Goal: Information Seeking & Learning: Understand process/instructions

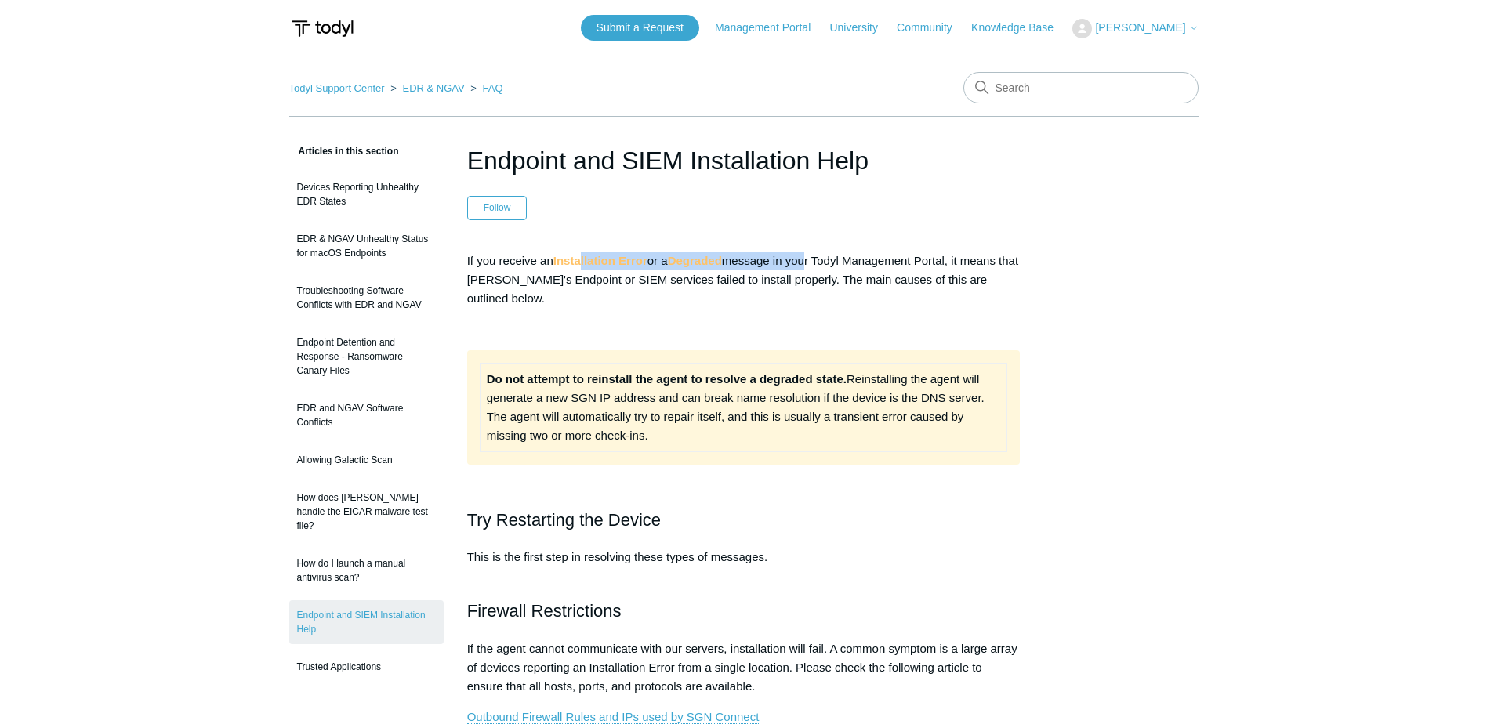
drag, startPoint x: 583, startPoint y: 263, endPoint x: 812, endPoint y: 262, distance: 229.0
click at [812, 262] on p "If you receive an Installation Error or a Degraded message in your Todyl Manage…" at bounding box center [744, 280] width 554 height 56
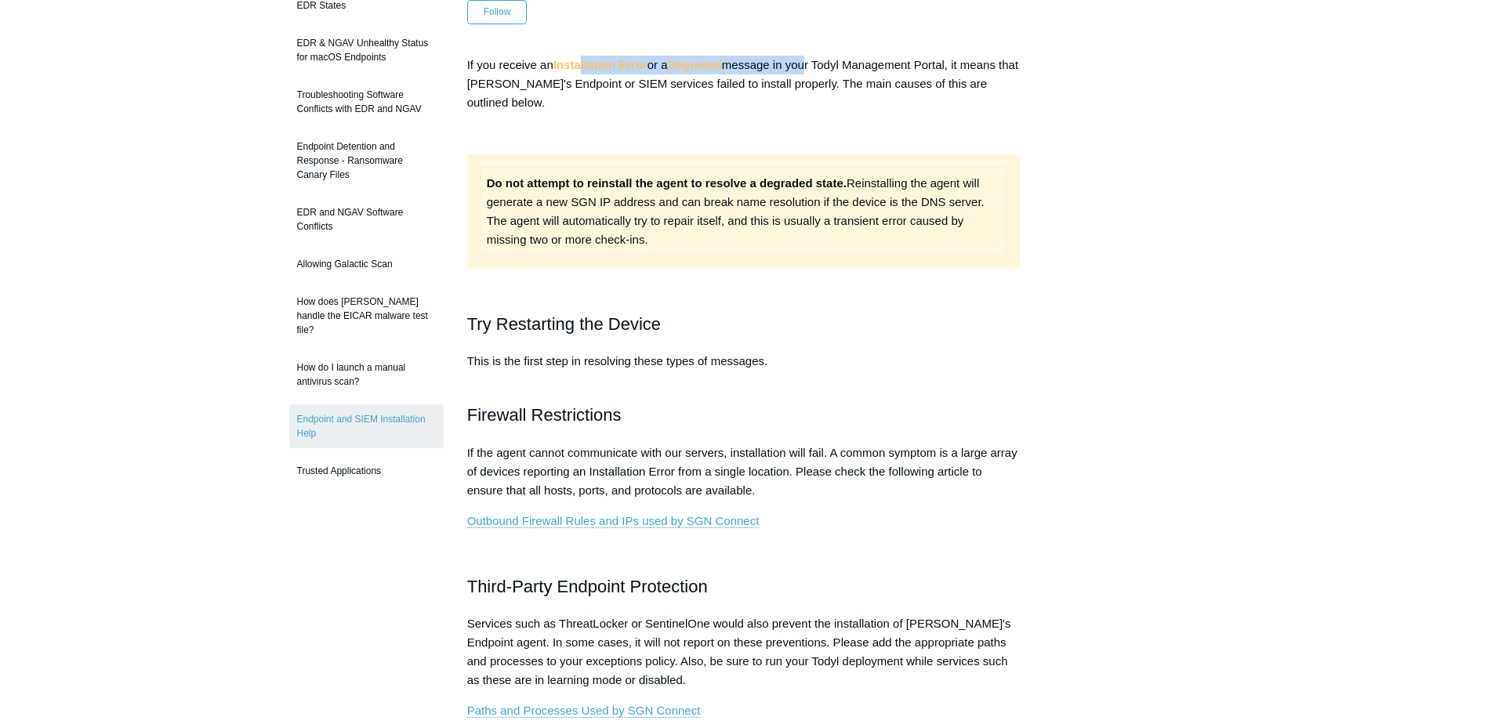
scroll to position [235, 0]
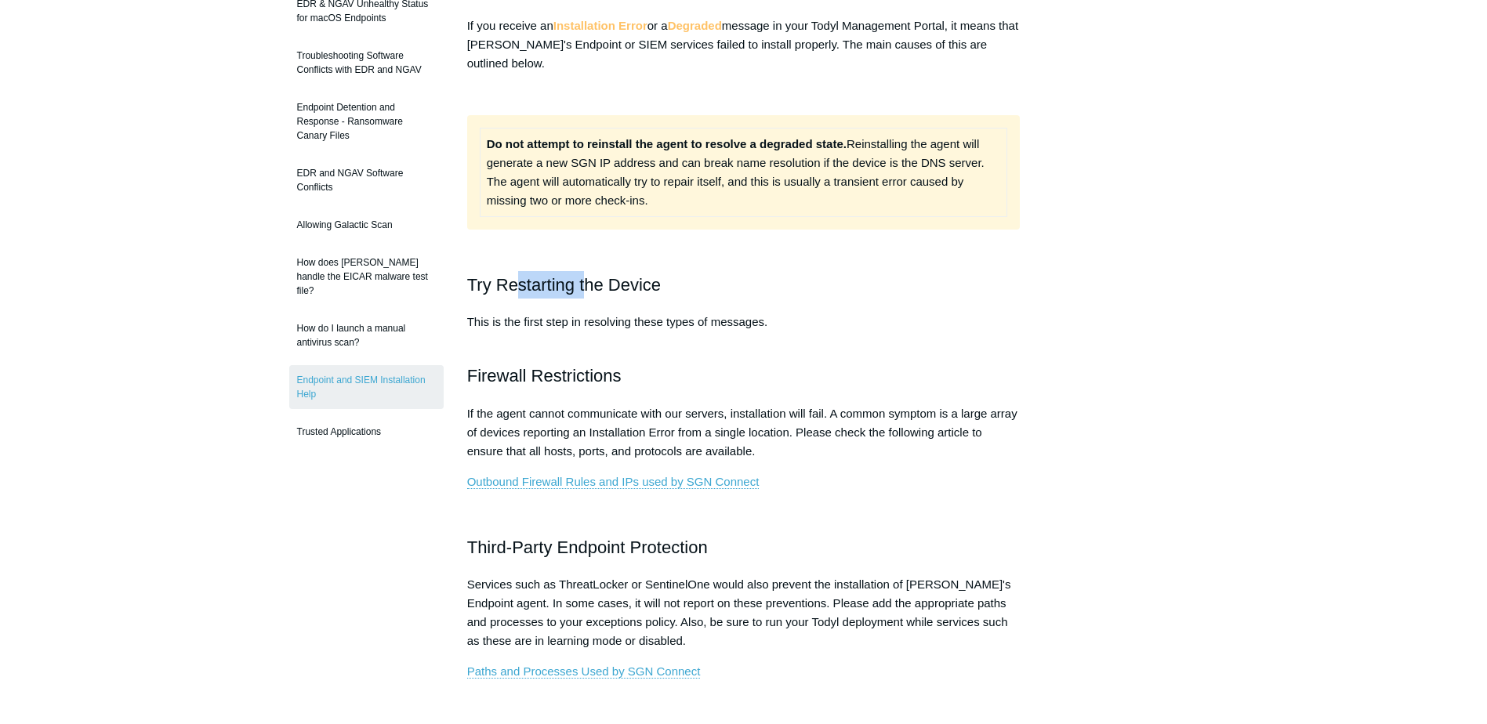
drag, startPoint x: 521, startPoint y: 297, endPoint x: 596, endPoint y: 293, distance: 74.6
click at [596, 293] on h2 "Try Restarting the Device" at bounding box center [744, 284] width 554 height 27
click at [597, 293] on h2 "Try Restarting the Device" at bounding box center [744, 284] width 554 height 27
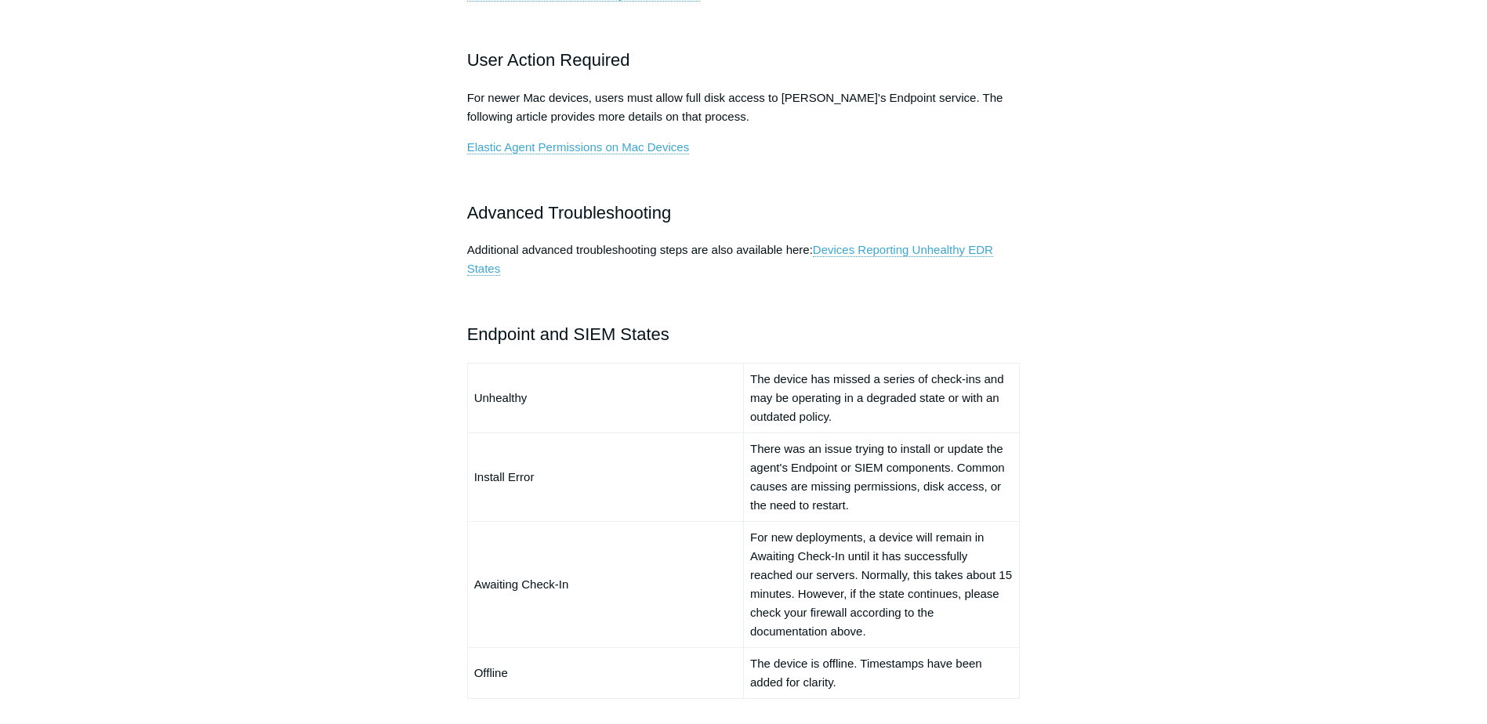
scroll to position [941, 0]
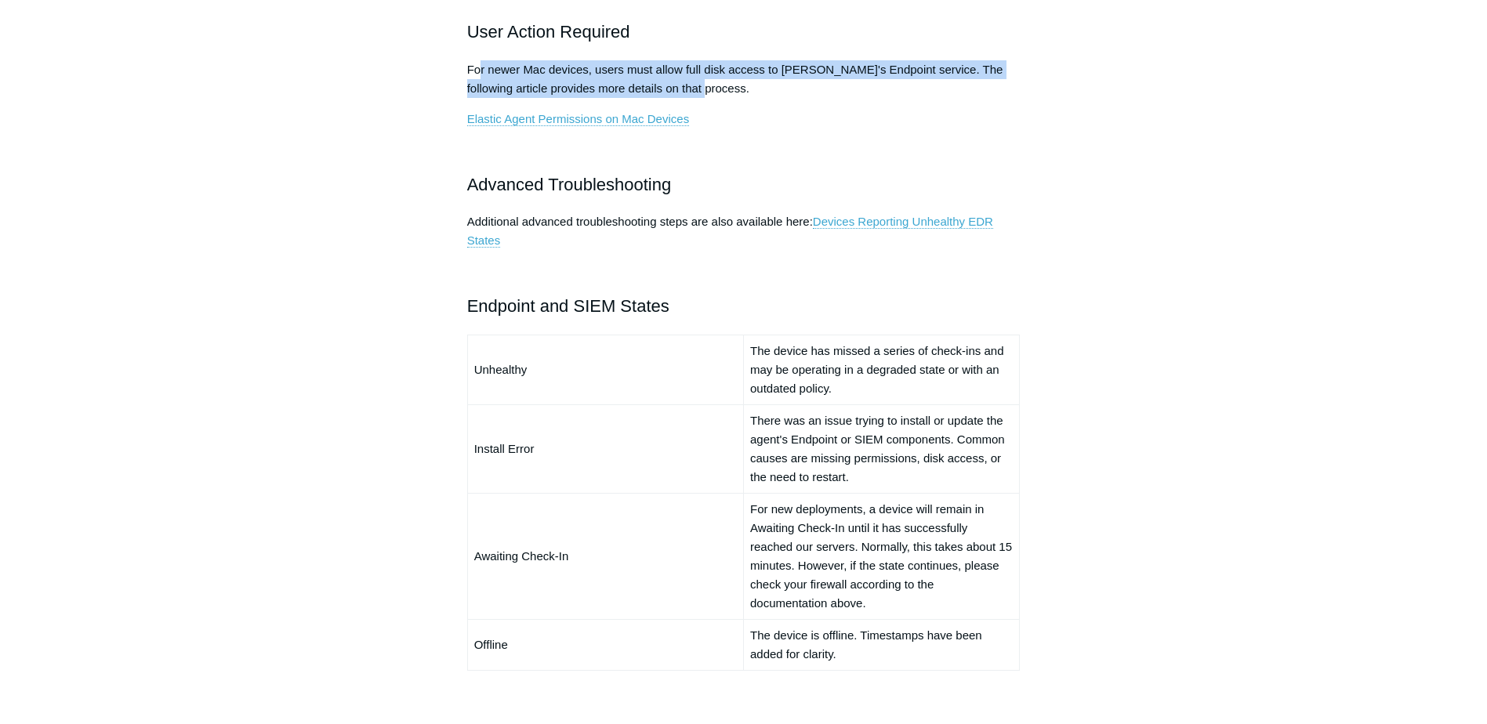
drag, startPoint x: 482, startPoint y: 70, endPoint x: 973, endPoint y: 83, distance: 491.0
click at [973, 83] on p "For newer Mac devices, users must allow full disk access to [PERSON_NAME]'s End…" at bounding box center [744, 79] width 554 height 38
drag, startPoint x: 973, startPoint y: 83, endPoint x: 963, endPoint y: 83, distance: 10.2
click at [973, 83] on p "For newer Mac devices, users must allow full disk access to [PERSON_NAME]'s End…" at bounding box center [744, 79] width 554 height 38
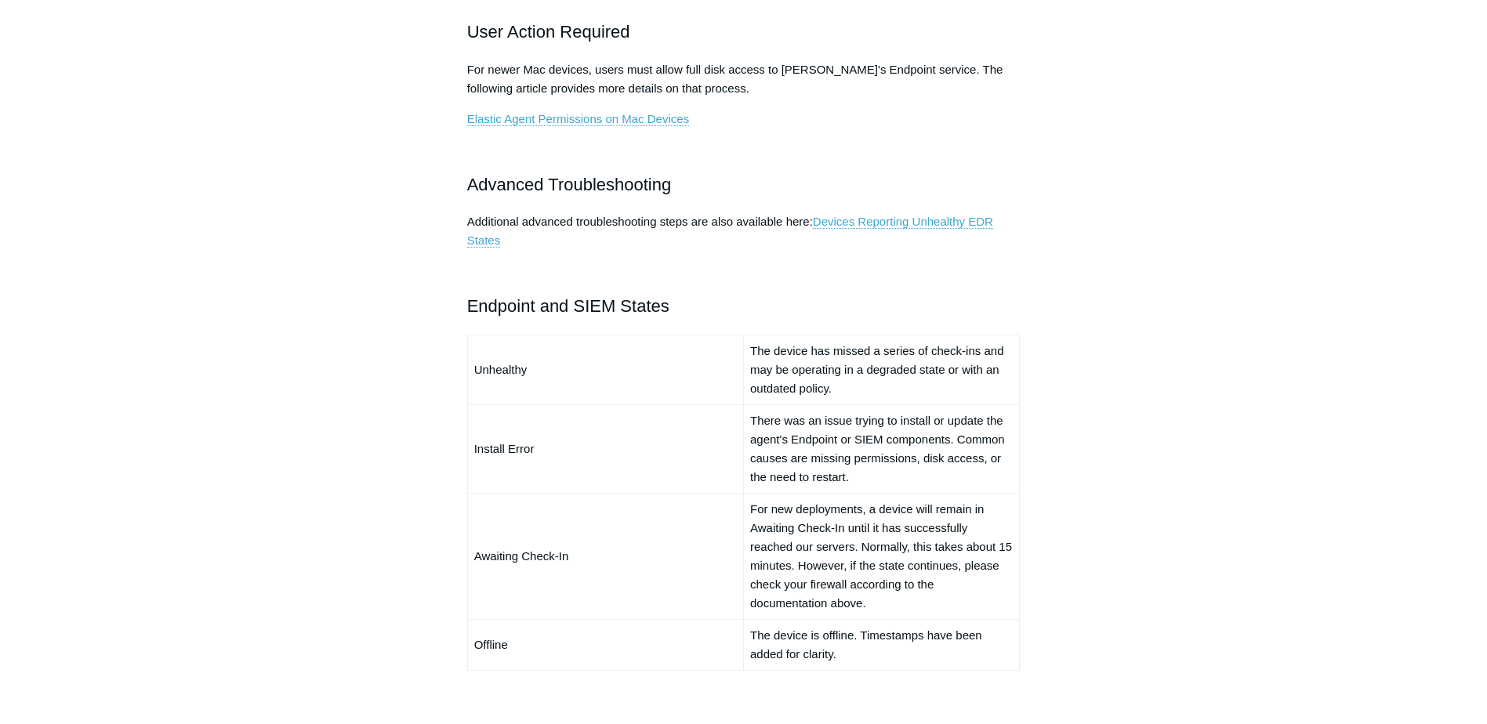
click at [126, 225] on main "Todyl Support Center EDR & NGAV FAQ Articles in this section Devices Reporting …" at bounding box center [743, 193] width 1487 height 2156
drag, startPoint x: 107, startPoint y: 440, endPoint x: 123, endPoint y: 391, distance: 51.3
click at [107, 440] on main "Todyl Support Center EDR & NGAV FAQ Articles in this section Devices Reporting …" at bounding box center [743, 193] width 1487 height 2156
drag, startPoint x: 775, startPoint y: 350, endPoint x: 942, endPoint y: 371, distance: 167.6
click at [942, 371] on td "The device has missed a series of check-ins and may be operating in a degraded …" at bounding box center [881, 370] width 276 height 70
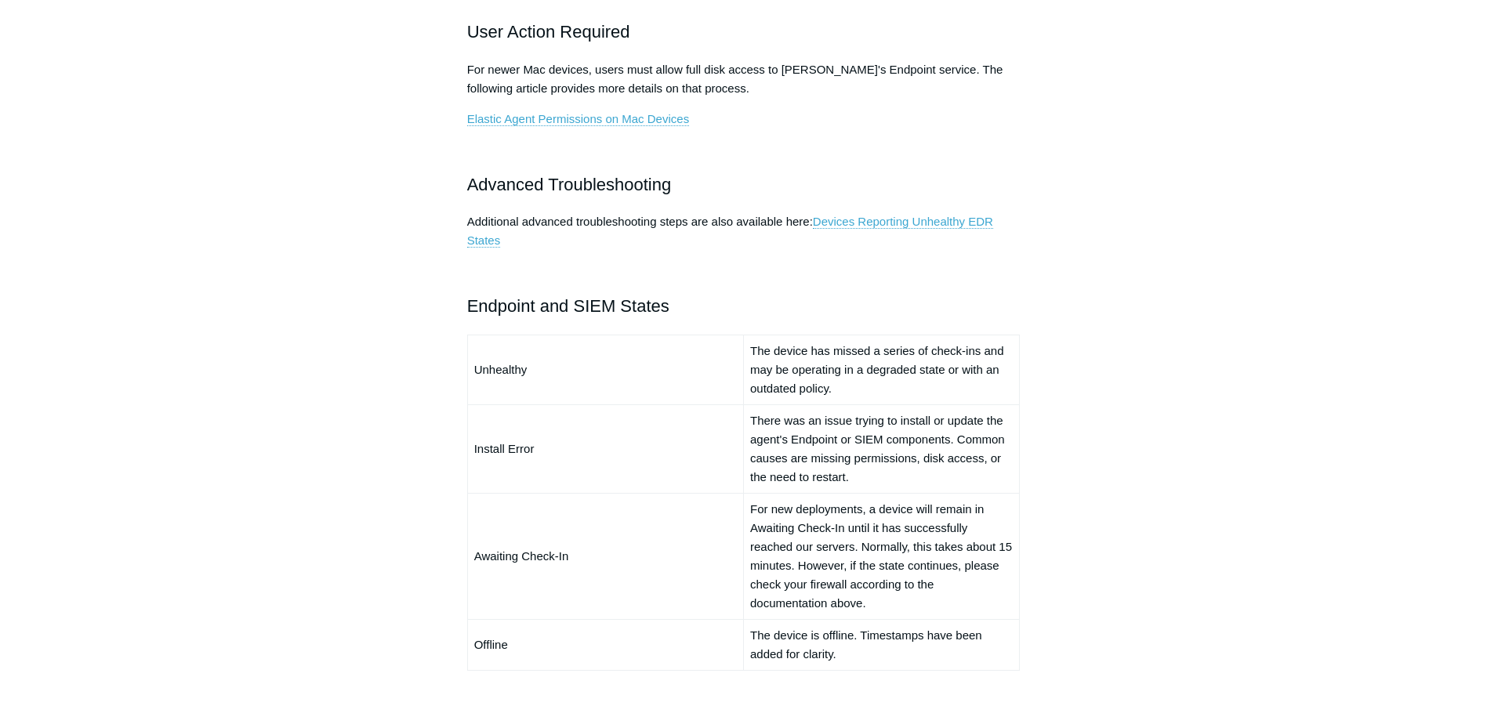
drag, startPoint x: 942, startPoint y: 371, endPoint x: 798, endPoint y: 383, distance: 144.0
click at [798, 383] on td "The device has missed a series of check-ins and may be operating in a degraded …" at bounding box center [881, 370] width 276 height 70
click at [510, 202] on div "If you receive an Installation Error or a Degraded message in your Todyl Manage…" at bounding box center [744, 6] width 554 height 1391
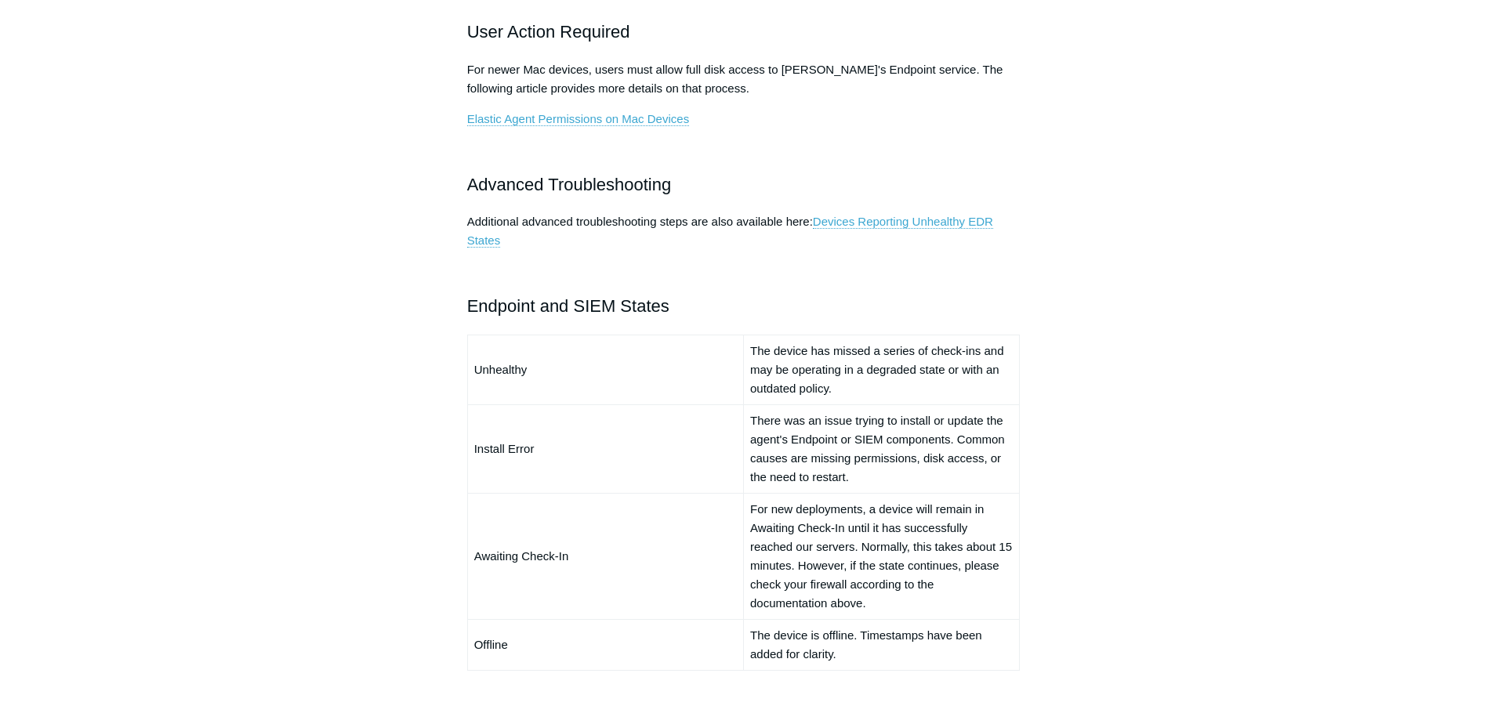
click at [531, 213] on p "Additional advanced troubleshooting steps are also available here: Devices Repo…" at bounding box center [744, 231] width 554 height 38
drag, startPoint x: 531, startPoint y: 213, endPoint x: 394, endPoint y: 222, distance: 137.5
click at [394, 222] on aside "Articles in this section Devices Reporting Unhealthy EDR States EDR & NGAV Unhe…" at bounding box center [366, 228] width 154 height 2054
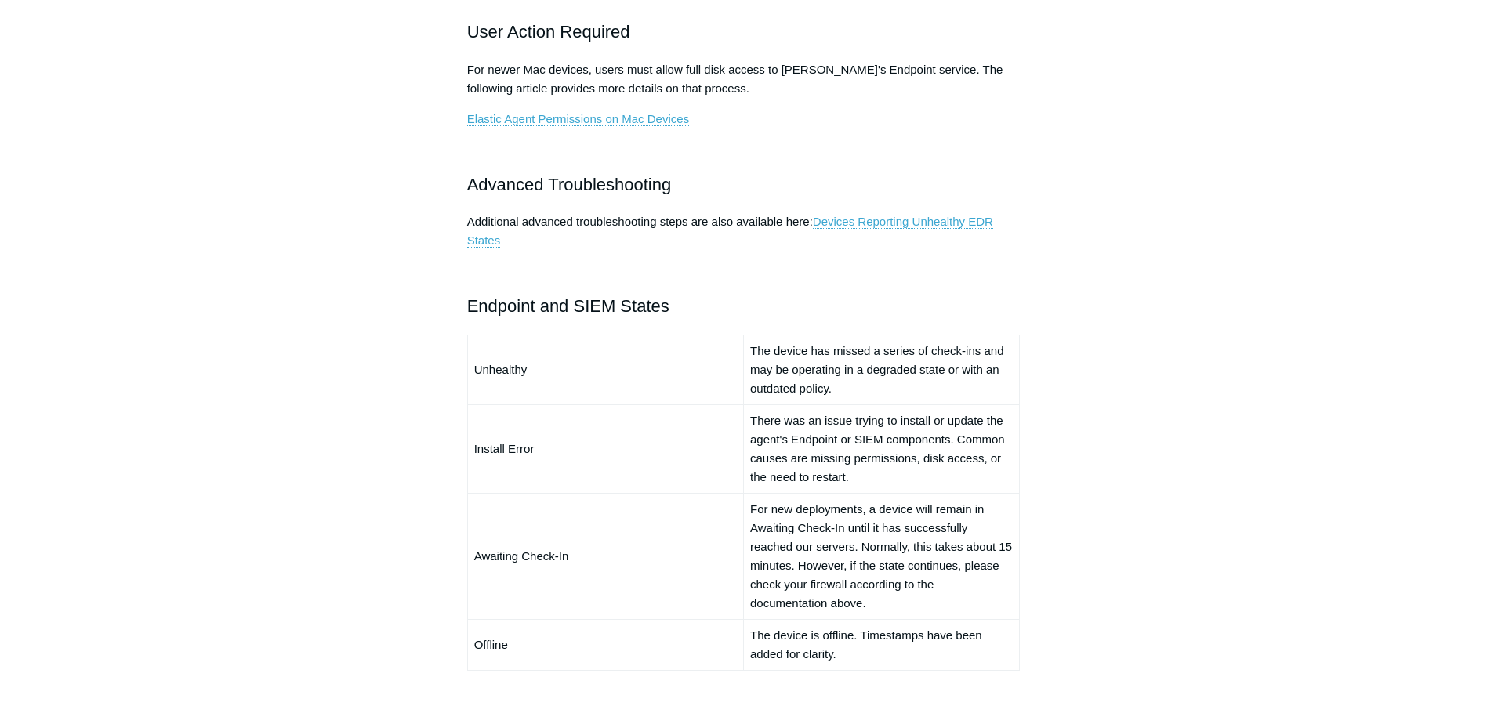
click at [394, 222] on aside "Articles in this section Devices Reporting Unhealthy EDR States EDR & NGAV Unhe…" at bounding box center [366, 228] width 154 height 2054
click at [184, 164] on main "Todyl Support Center EDR & NGAV FAQ Articles in this section Devices Reporting …" at bounding box center [743, 193] width 1487 height 2156
